Goal: Obtain resource: Download file/media

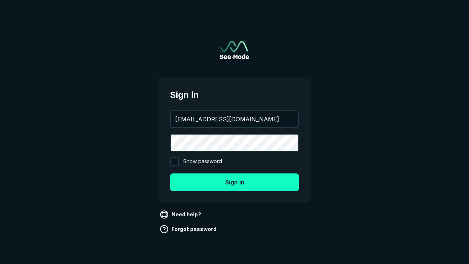
click at [235, 182] on button "Sign in" at bounding box center [234, 182] width 129 height 18
